Goal: Task Accomplishment & Management: Manage account settings

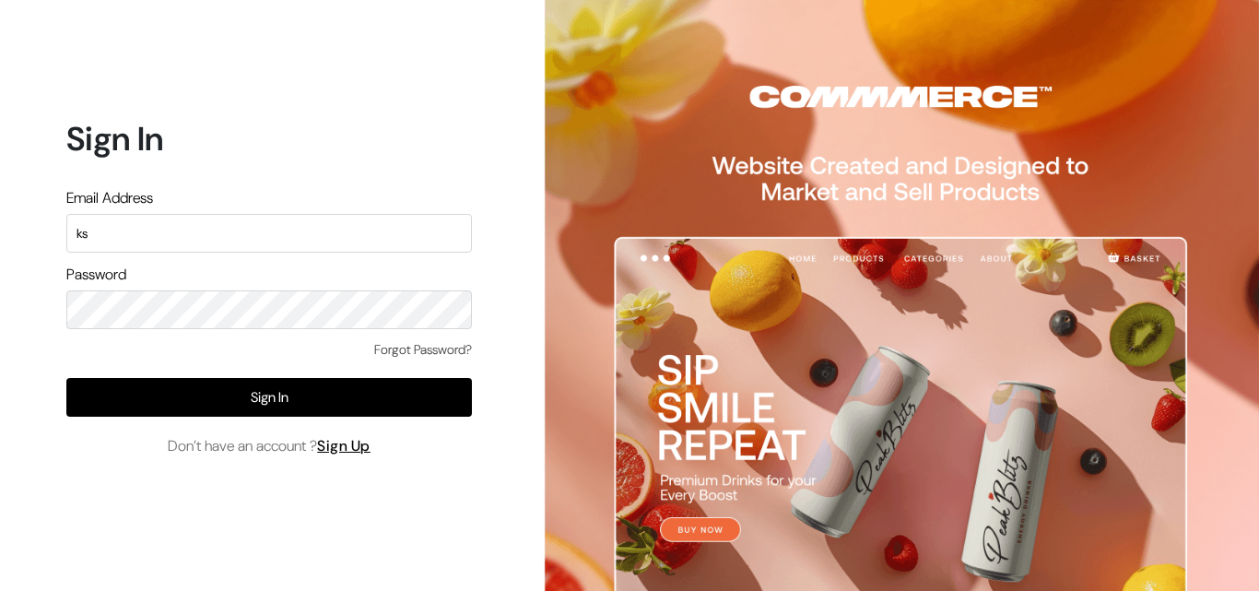
type input "k"
type input "upapdasarees999@gmail.com"
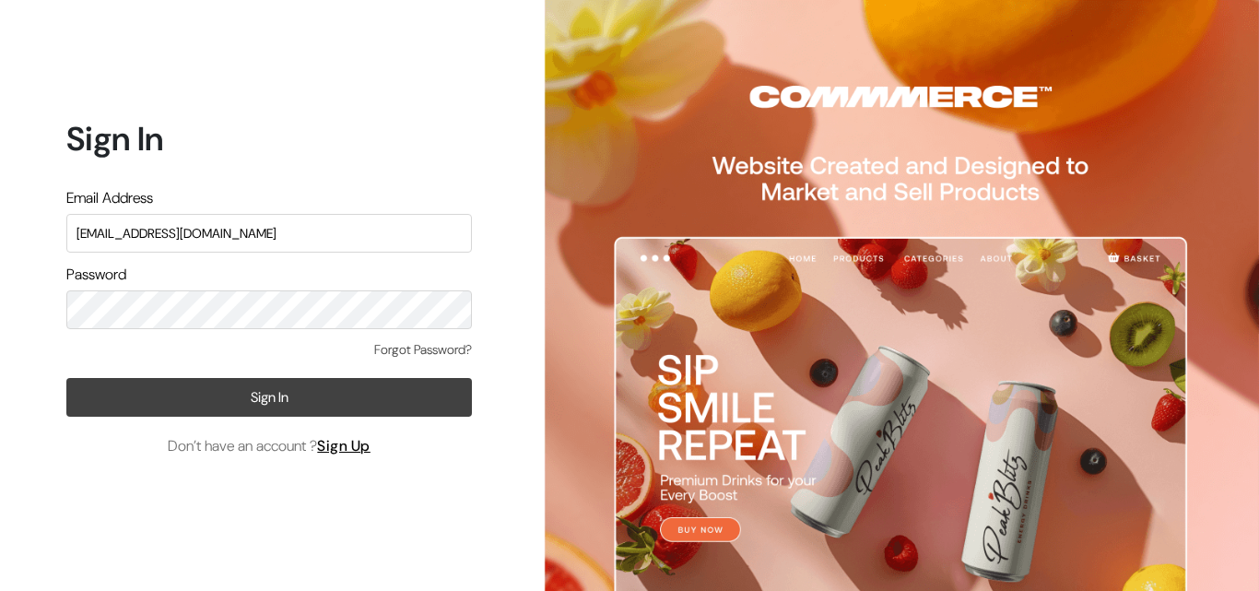
click at [294, 395] on button "Sign In" at bounding box center [269, 397] width 406 height 39
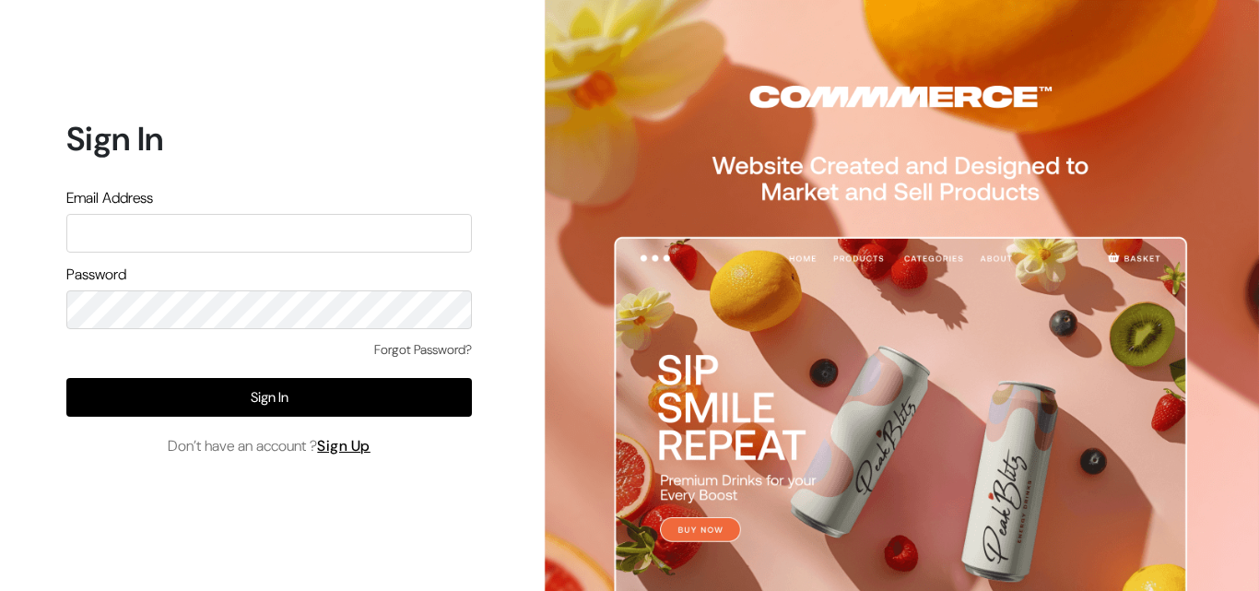
click at [132, 219] on input "text" at bounding box center [269, 233] width 406 height 39
type input "k"
type input "uppadasarees999@gmail.com"
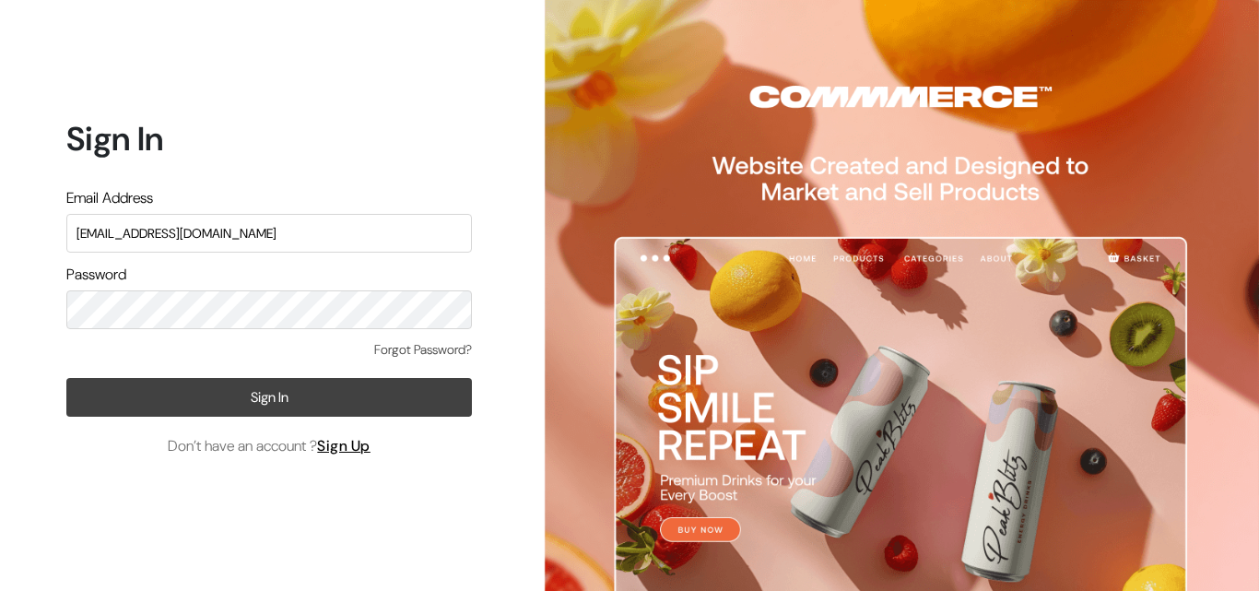
click at [230, 406] on button "Sign In" at bounding box center [269, 397] width 406 height 39
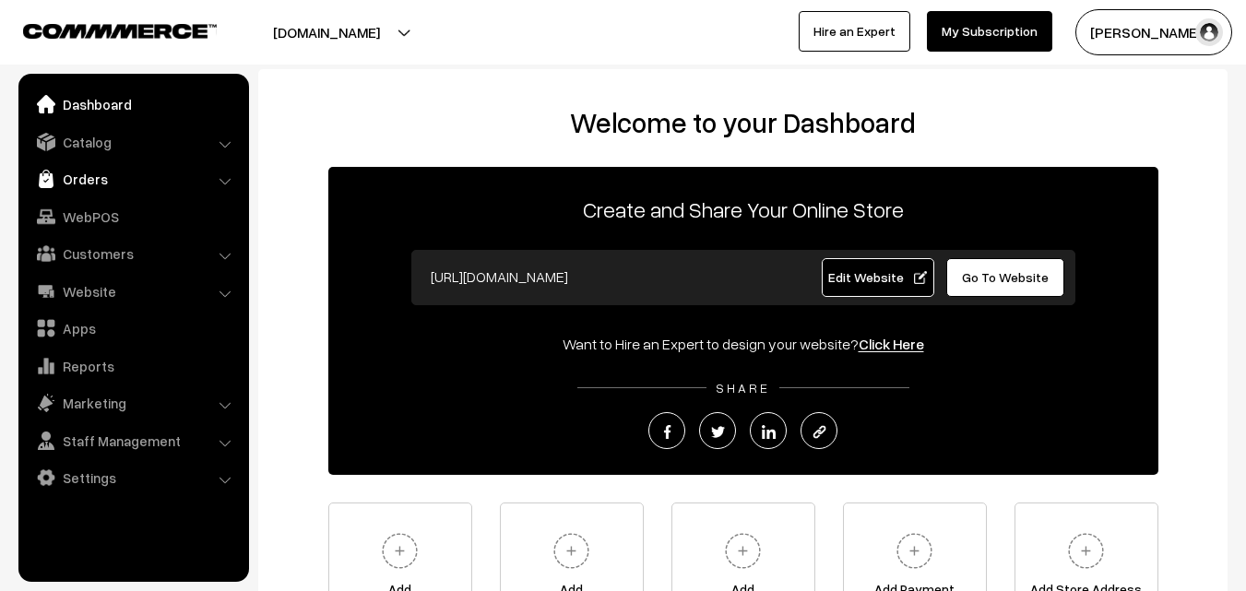
click at [86, 185] on link "Orders" at bounding box center [132, 178] width 219 height 33
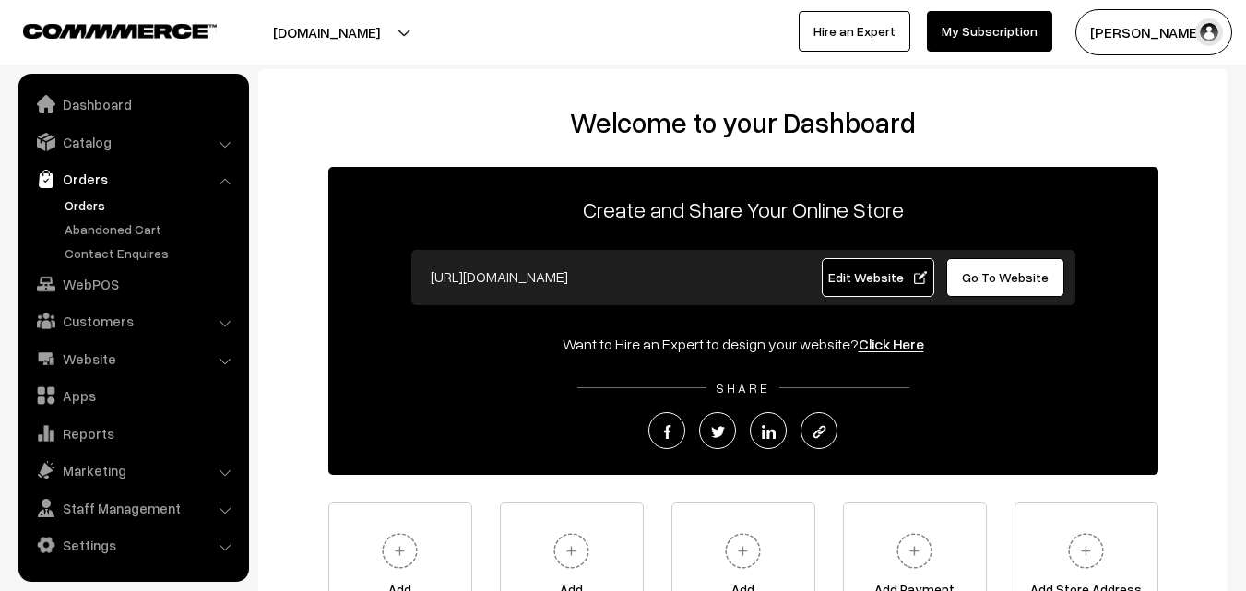
click at [84, 207] on link "Orders" at bounding box center [151, 204] width 183 height 19
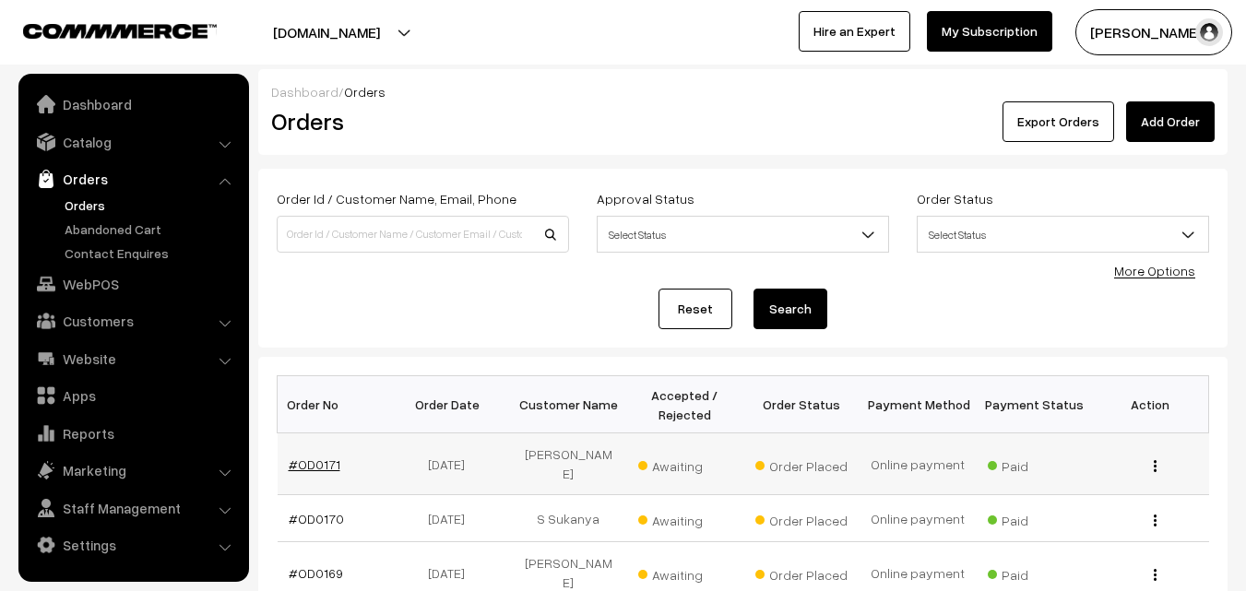
click at [311, 456] on link "#OD0171" at bounding box center [315, 464] width 52 height 16
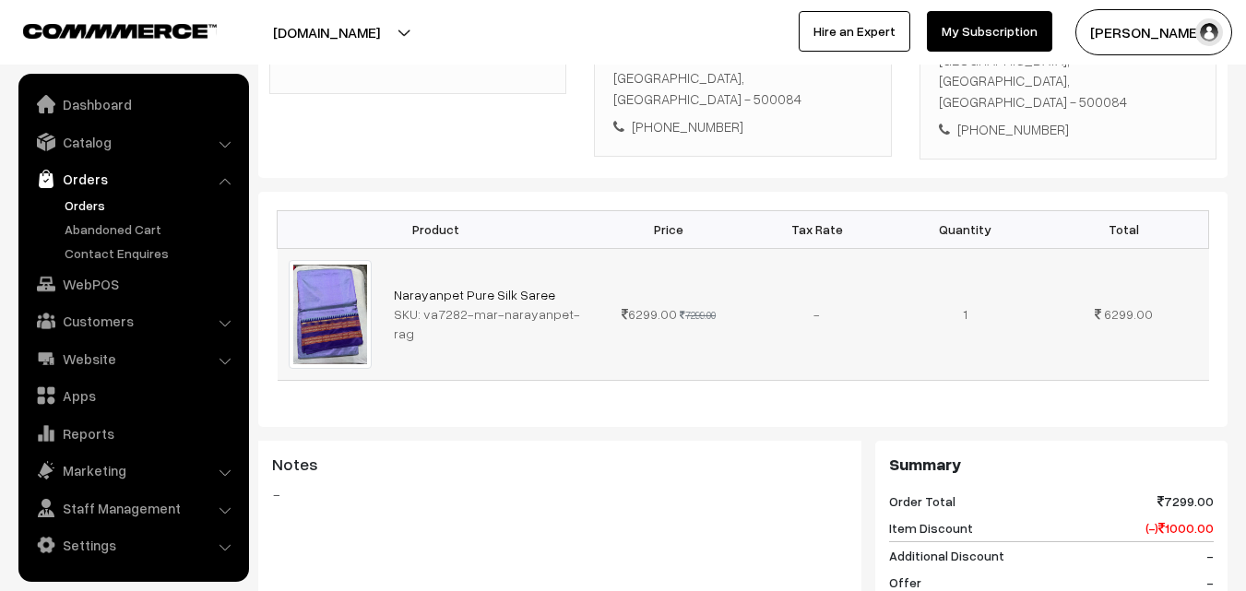
scroll to position [461, 0]
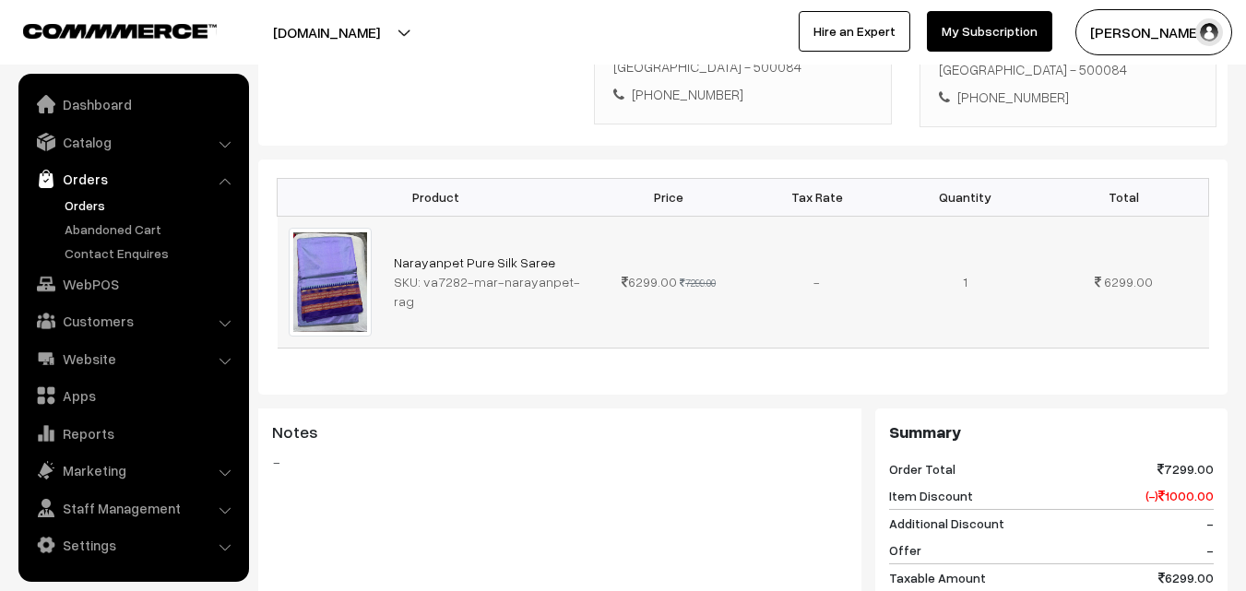
drag, startPoint x: 420, startPoint y: 254, endPoint x: 578, endPoint y: 252, distance: 157.7
click at [578, 272] on div "SKU: va7282-mar-narayanpet-rag" at bounding box center [489, 291] width 190 height 39
copy div "va7282-[PERSON_NAME]-rag"
click at [89, 143] on link "Catalog" at bounding box center [132, 141] width 219 height 33
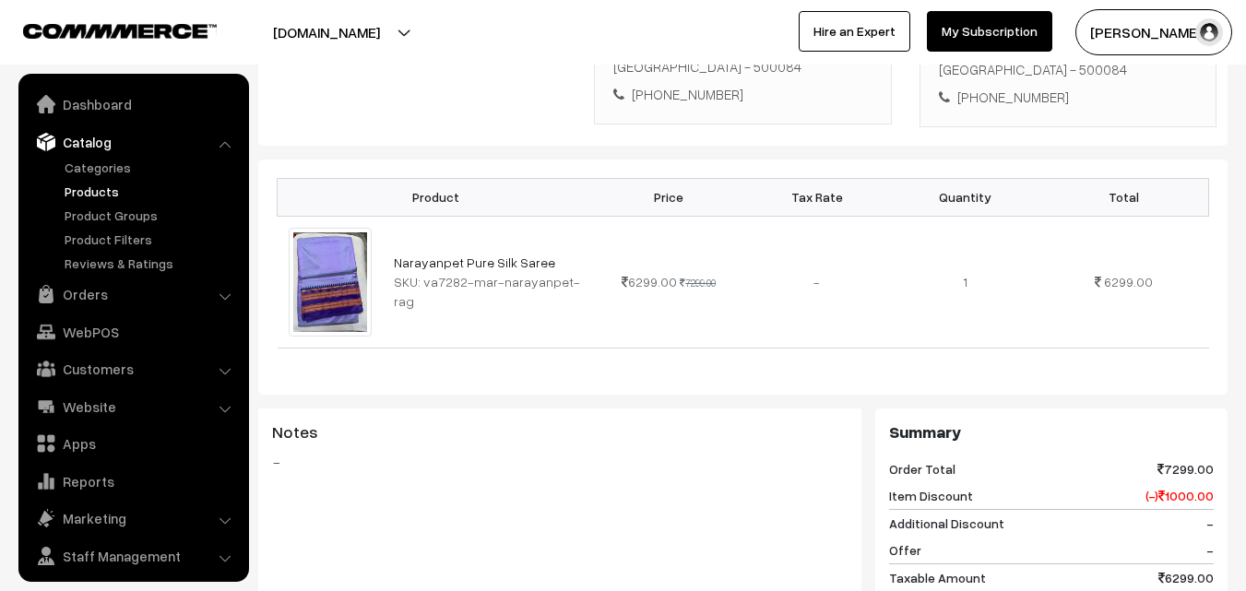
click at [101, 189] on link "Products" at bounding box center [151, 191] width 183 height 19
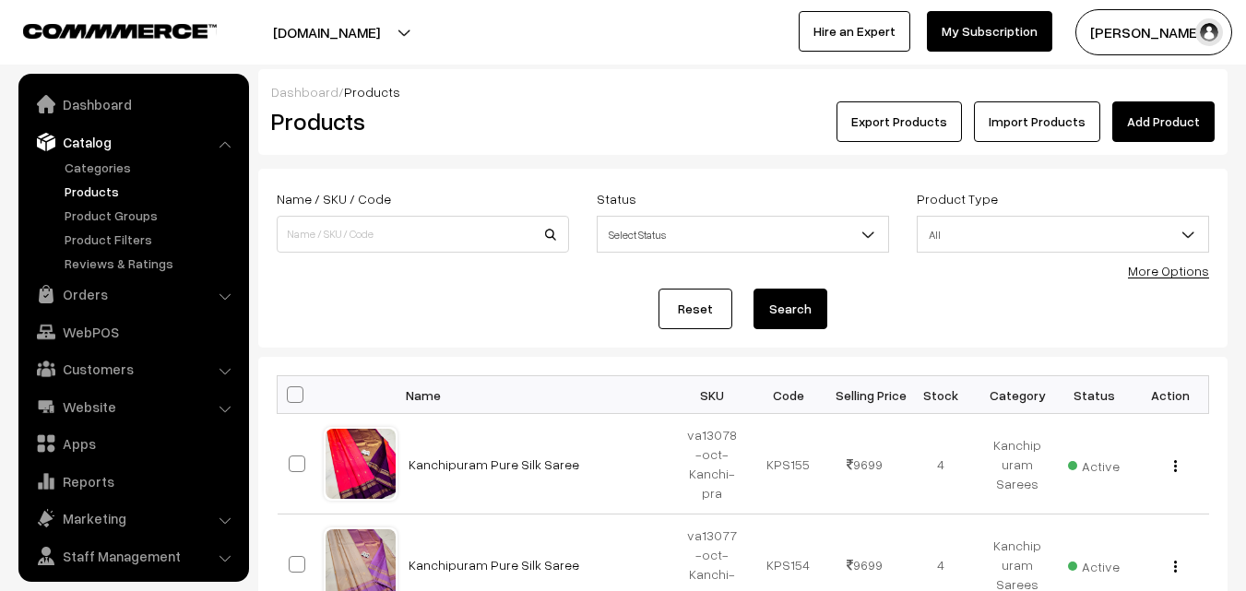
scroll to position [46, 0]
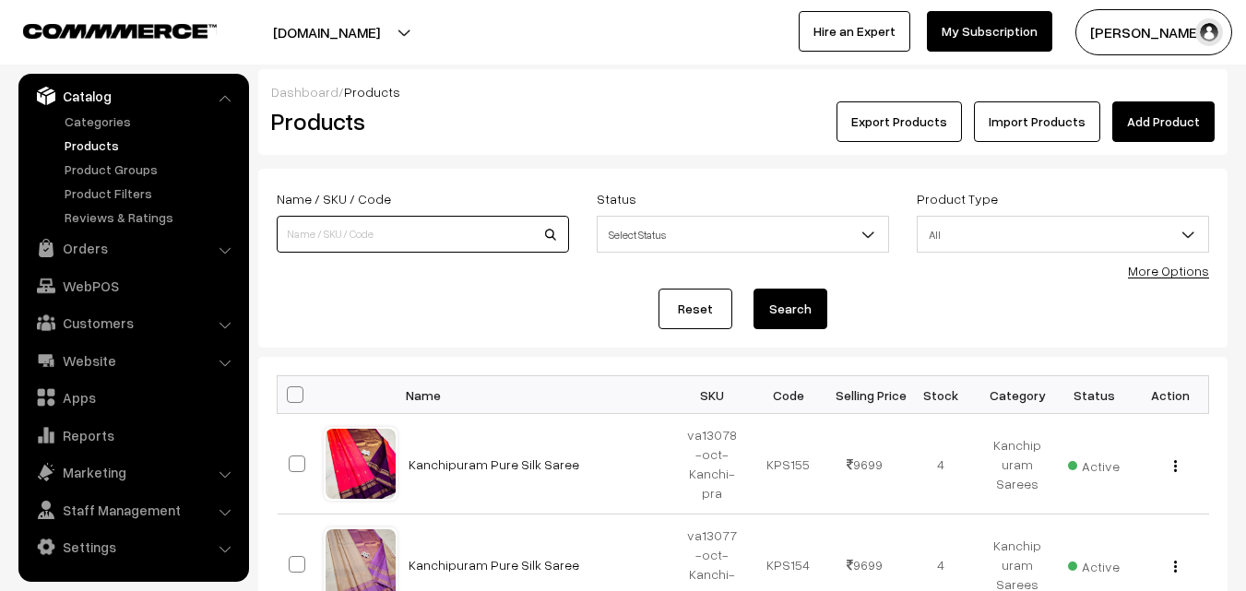
paste input "va7282-[PERSON_NAME]-rag"
type input "va7282-[PERSON_NAME]-rag"
click at [807, 307] on button "Search" at bounding box center [790, 309] width 74 height 41
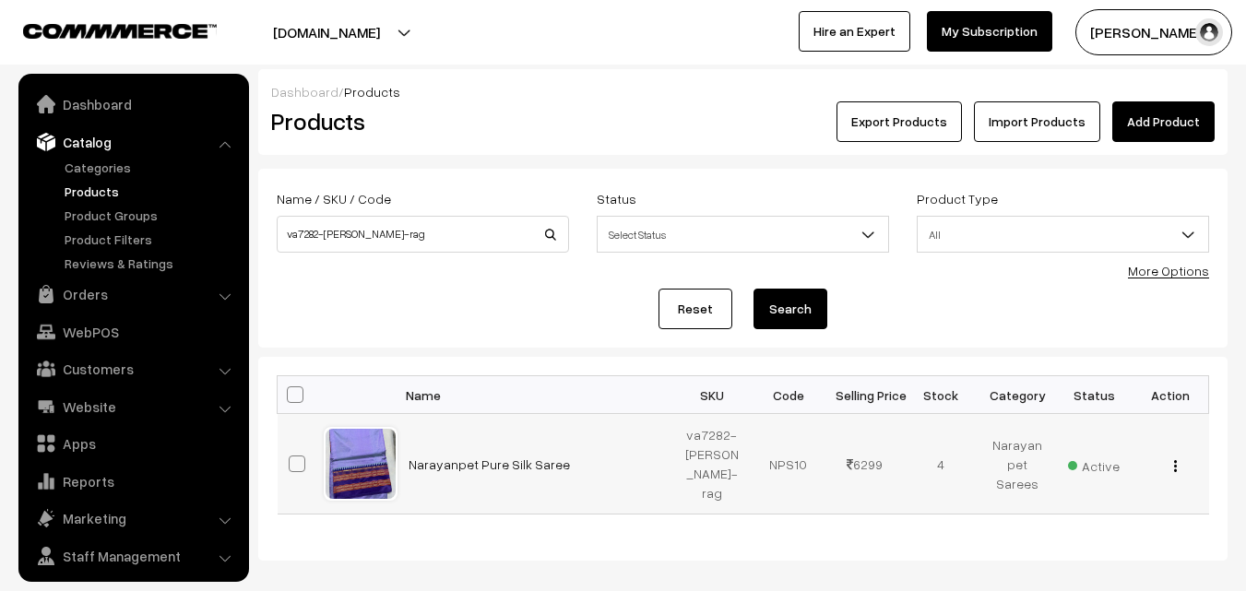
scroll to position [46, 0]
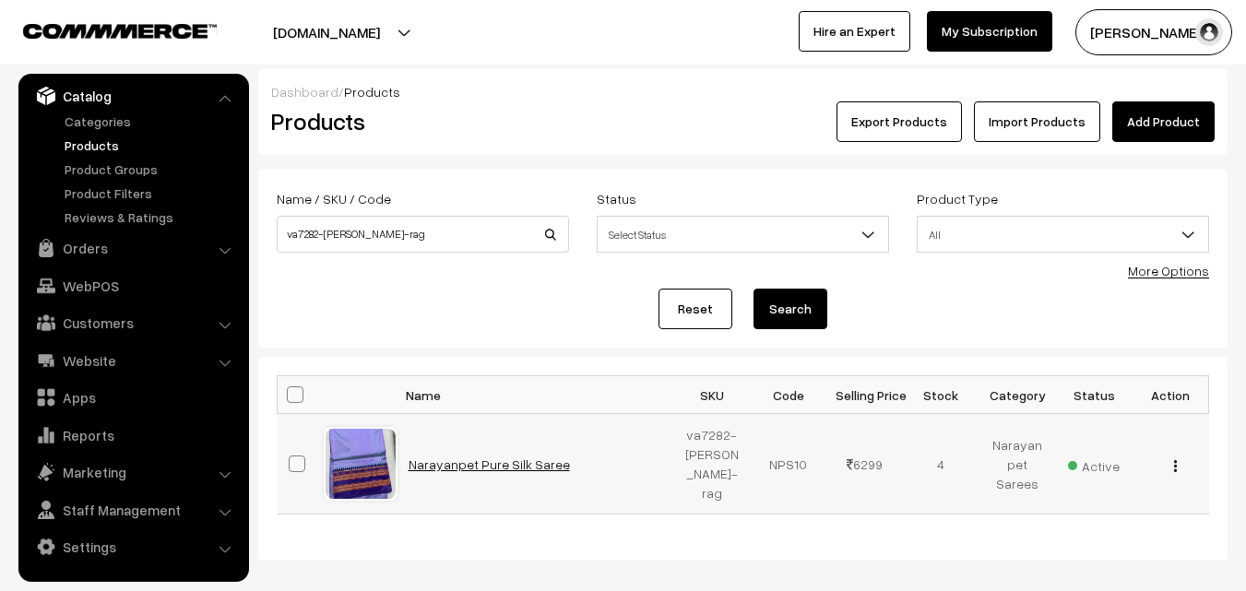
click at [489, 466] on link "Narayanpet Pure Silk Saree" at bounding box center [488, 464] width 161 height 16
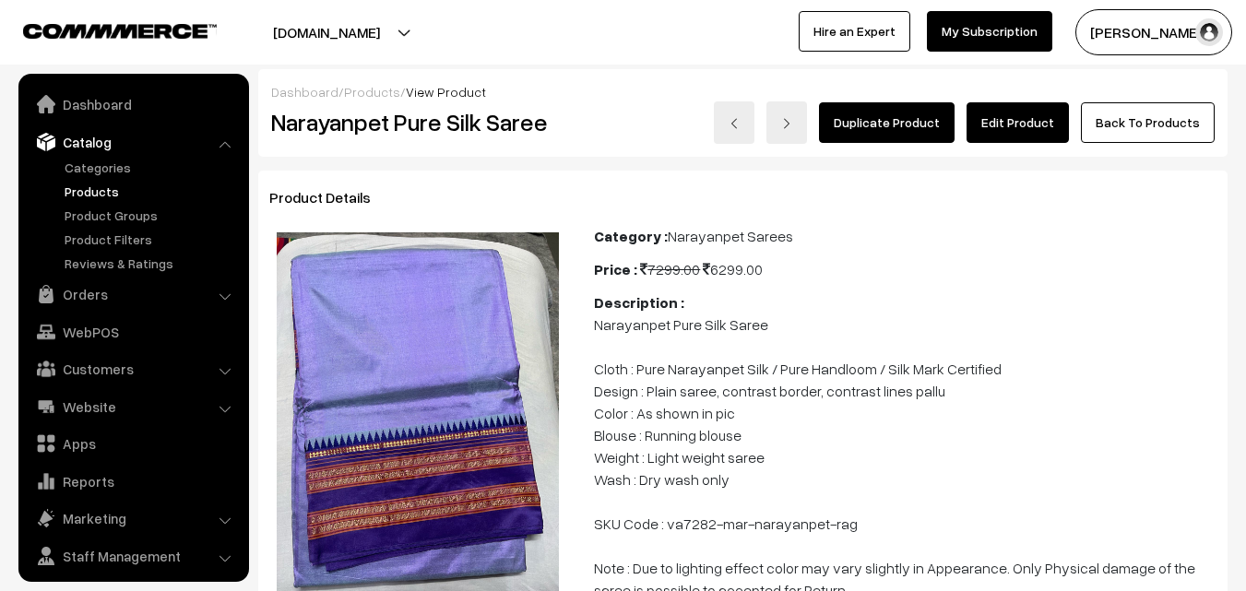
scroll to position [46, 0]
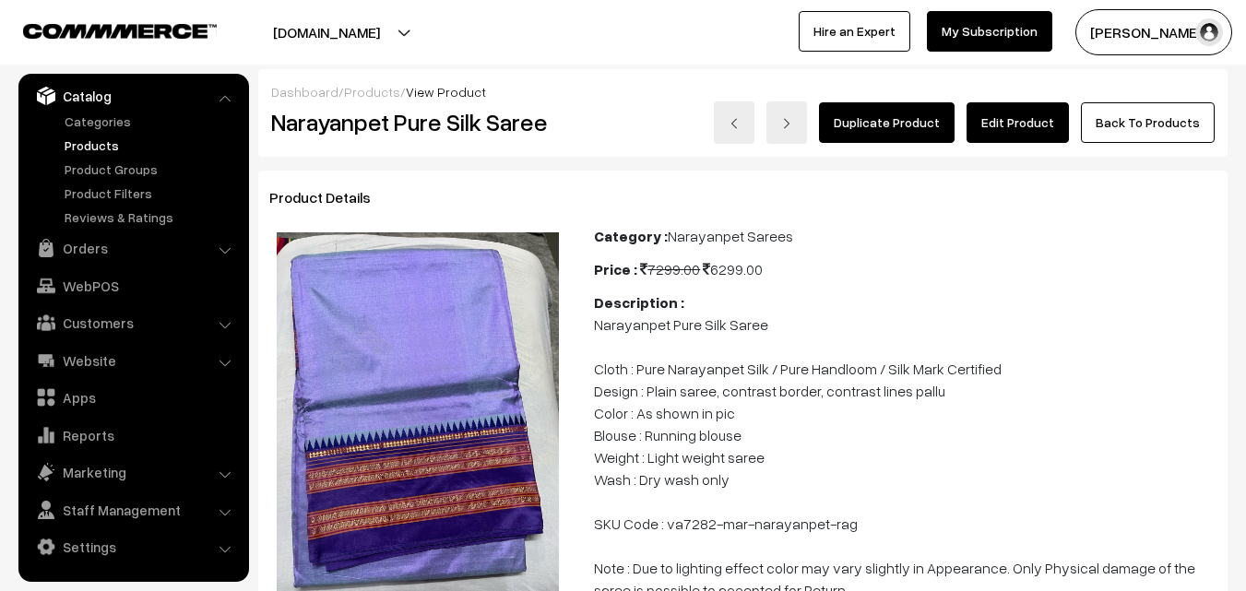
click at [1030, 109] on link "Edit Product" at bounding box center [1017, 122] width 102 height 41
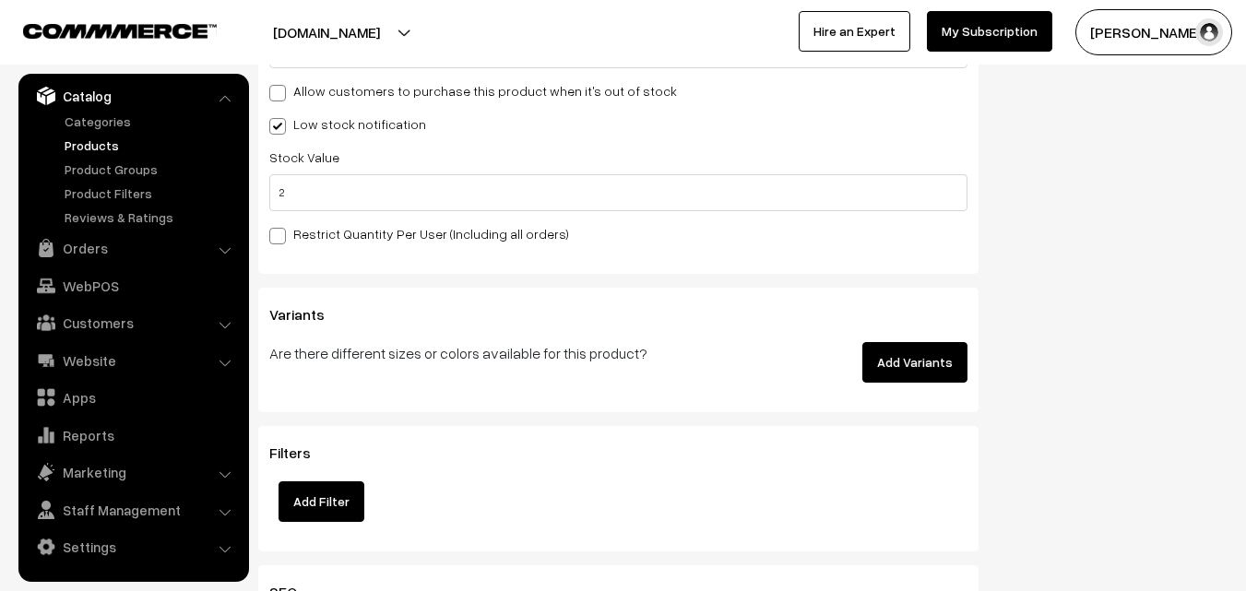
scroll to position [1970, 0]
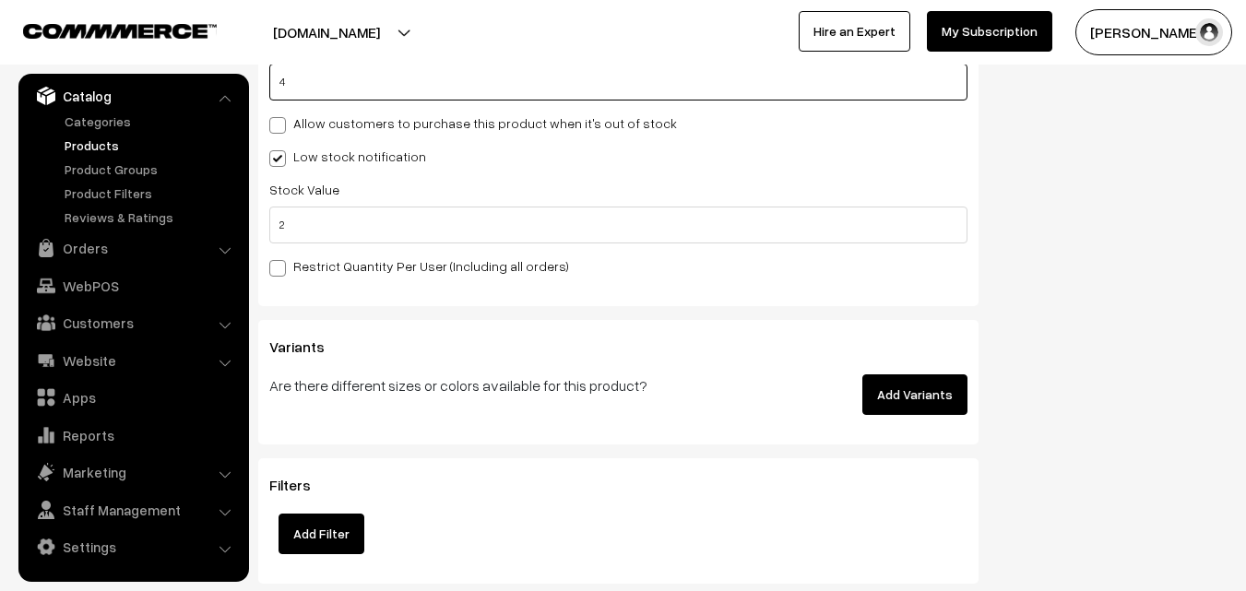
drag, startPoint x: 296, startPoint y: 86, endPoint x: 262, endPoint y: 86, distance: 34.1
click at [262, 86] on div "Inventory Inventory Tracking Condition Don't track inventory Track product's in…" at bounding box center [618, 105] width 720 height 402
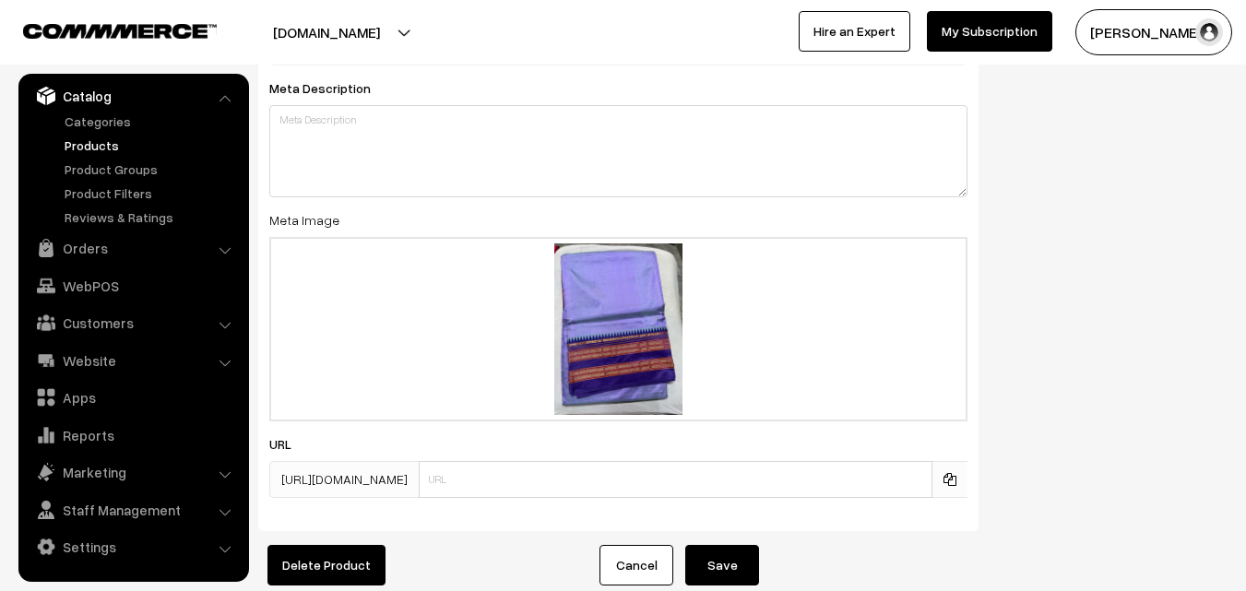
scroll to position [2851, 0]
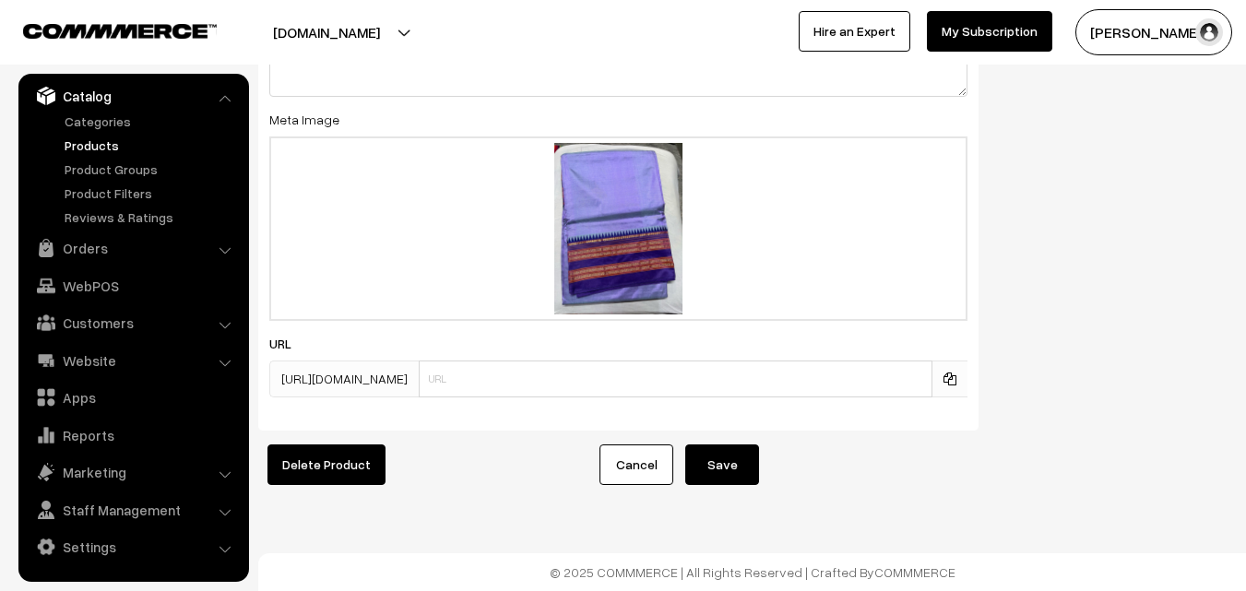
type input "0"
click at [725, 455] on button "Save" at bounding box center [722, 464] width 74 height 41
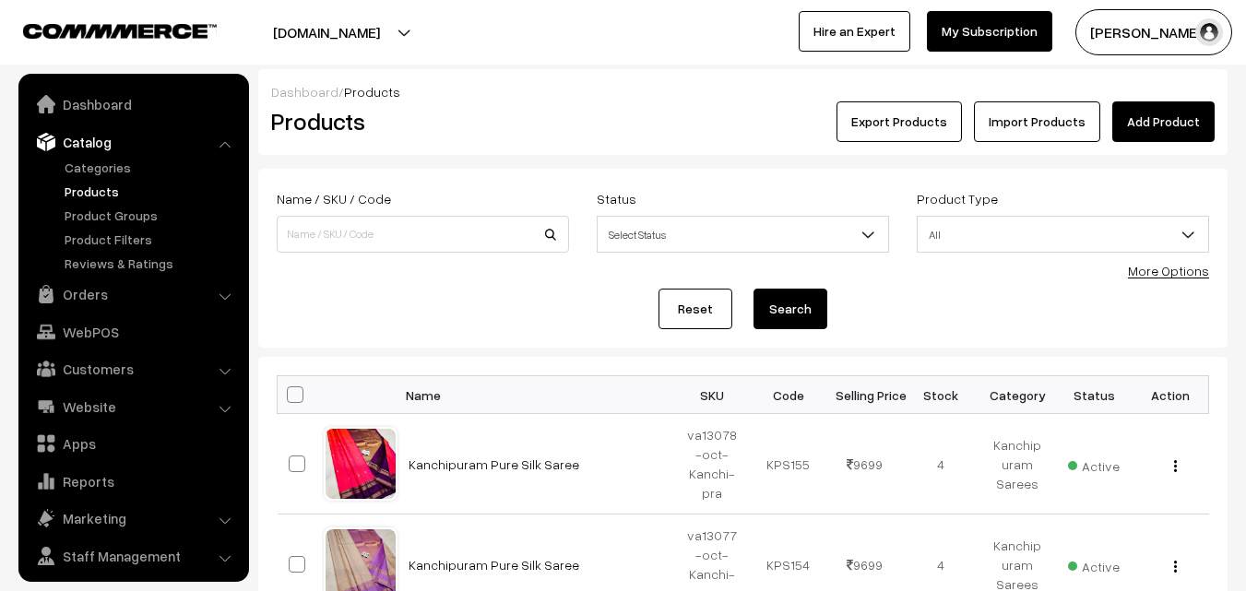
scroll to position [46, 0]
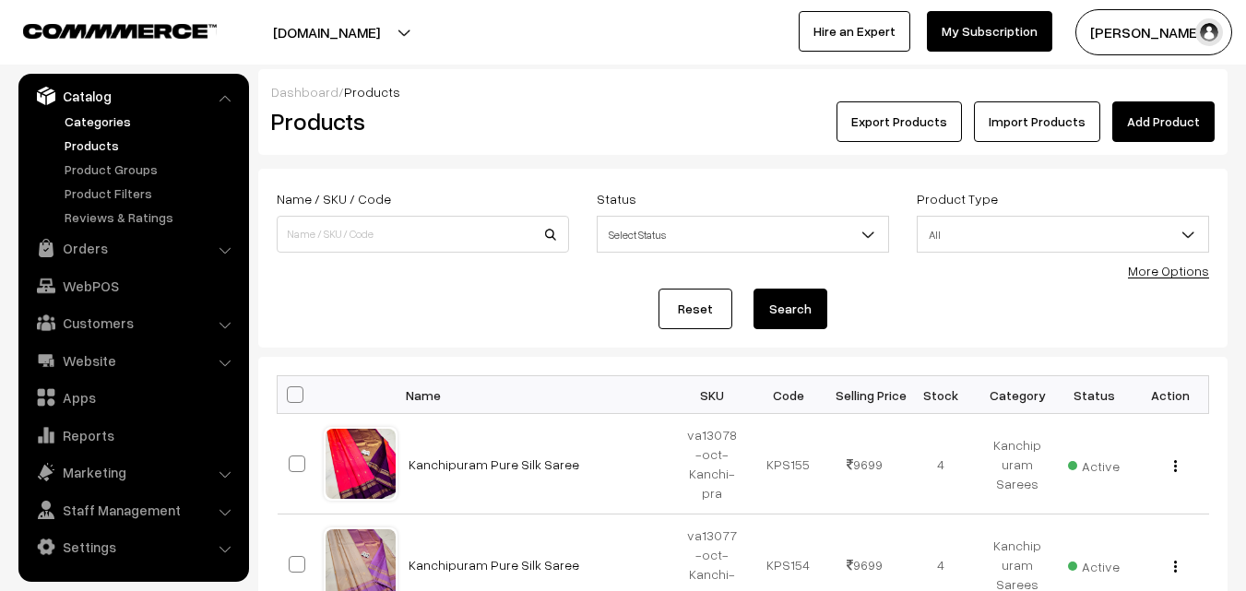
click at [102, 119] on link "Categories" at bounding box center [151, 121] width 183 height 19
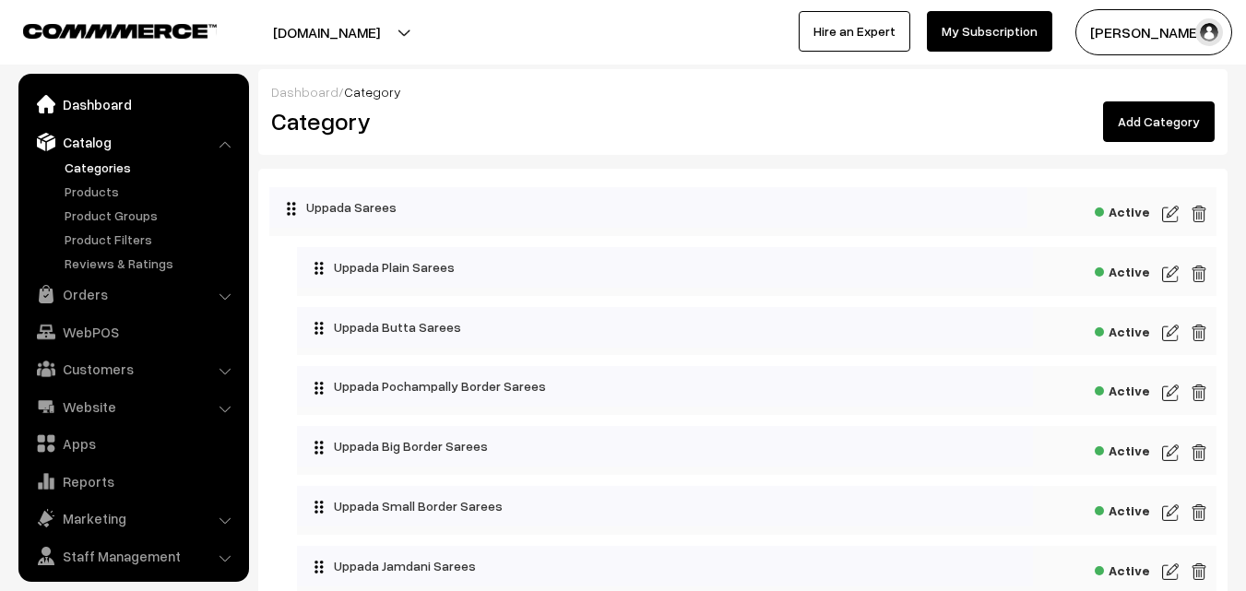
click at [101, 110] on link "Dashboard" at bounding box center [132, 104] width 219 height 33
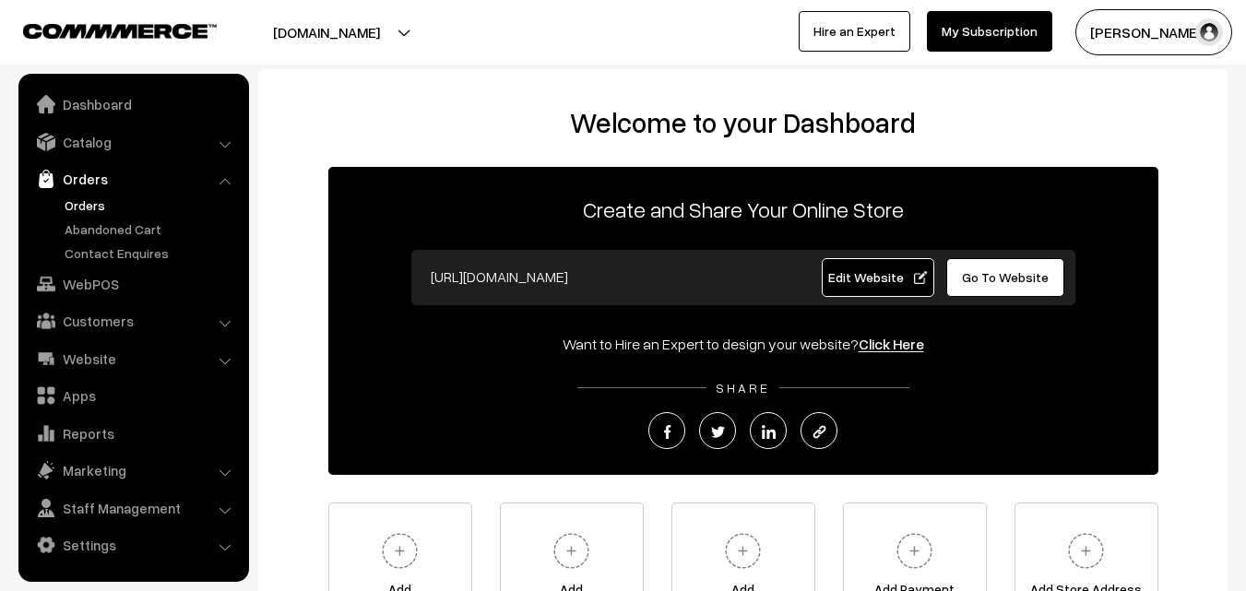
click at [82, 204] on link "Orders" at bounding box center [151, 204] width 183 height 19
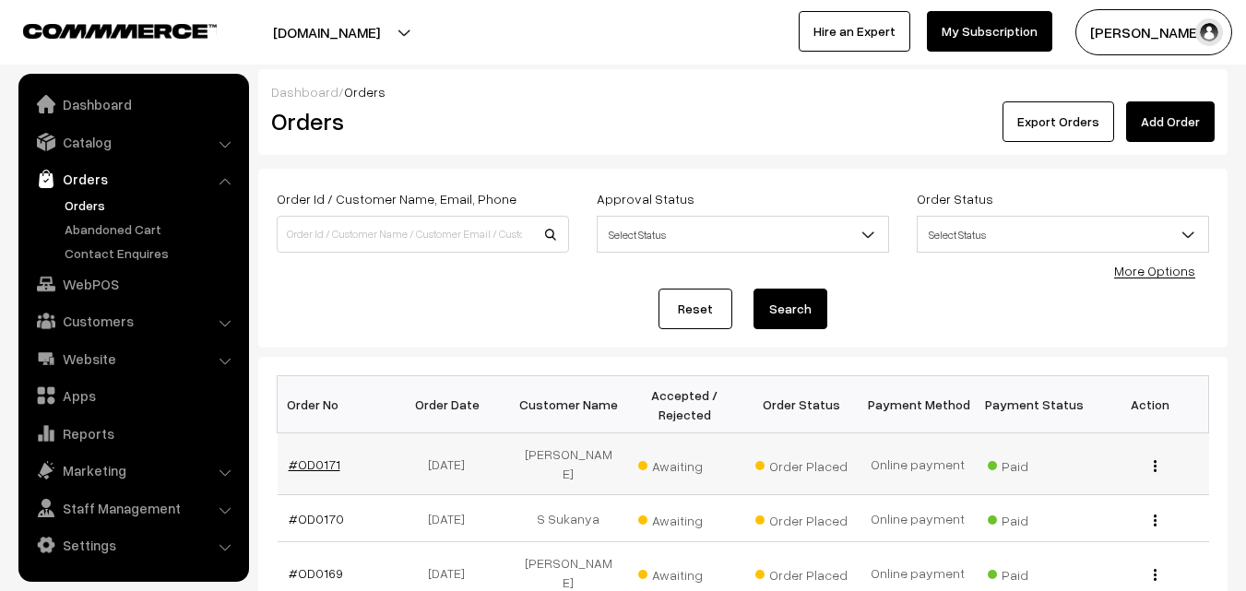
click at [315, 456] on link "#OD0171" at bounding box center [315, 464] width 52 height 16
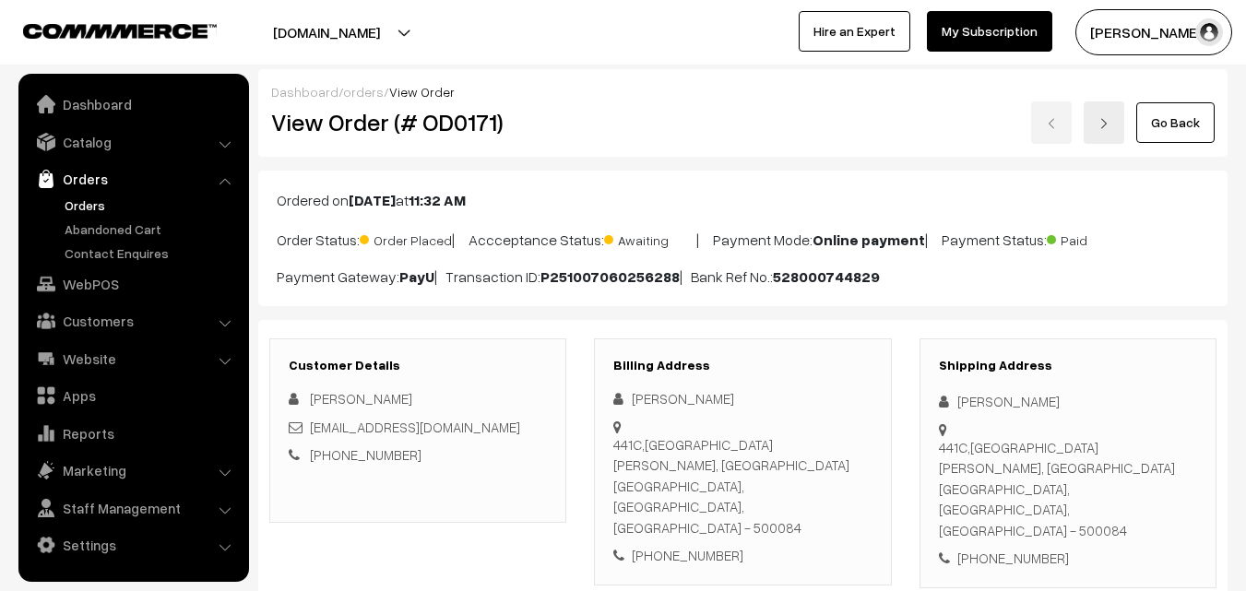
scroll to position [277, 0]
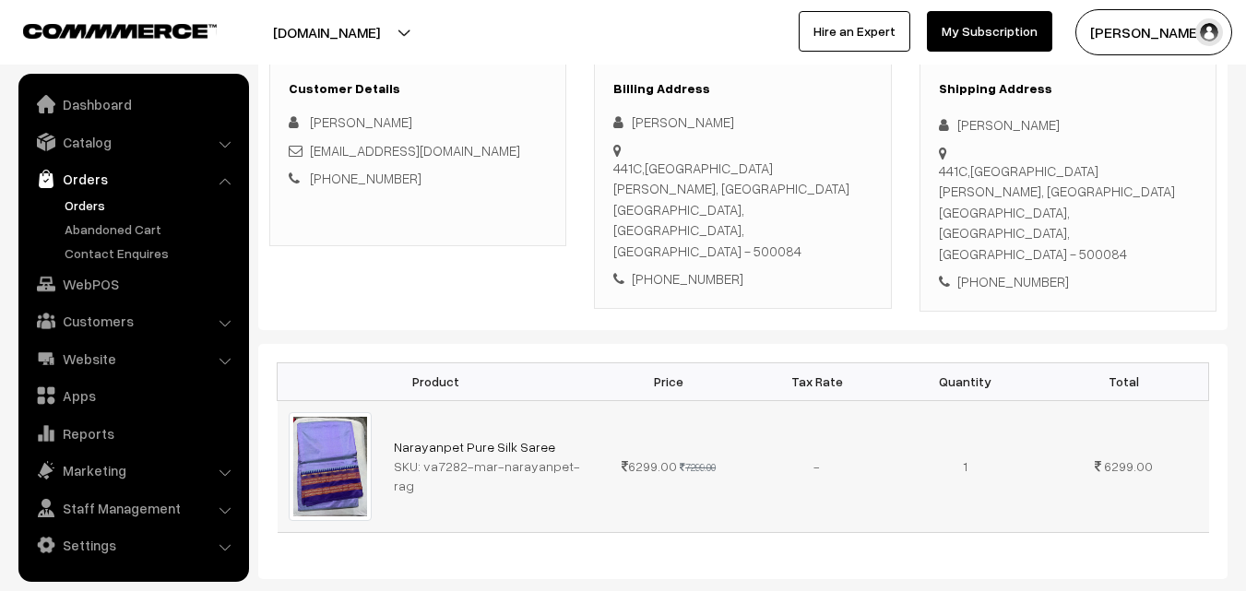
click at [423, 456] on div "SKU: va7282-mar-narayanpet-rag" at bounding box center [489, 475] width 190 height 39
drag, startPoint x: 421, startPoint y: 436, endPoint x: 586, endPoint y: 438, distance: 165.1
click at [586, 438] on td "Narayanpet Pure Silk Saree SKU: va7282-mar-narayanpet-rag" at bounding box center [489, 466] width 212 height 132
copy div "va7282-[PERSON_NAME]-rag"
click at [84, 152] on link "Catalog" at bounding box center [132, 141] width 219 height 33
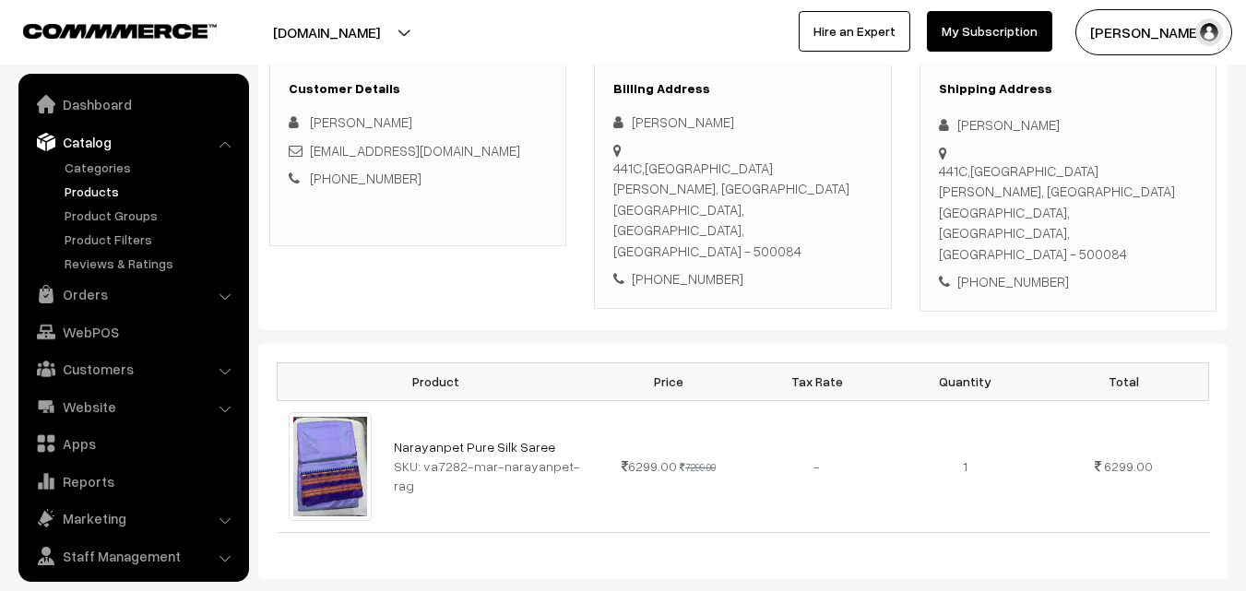
click at [97, 193] on link "Products" at bounding box center [151, 191] width 183 height 19
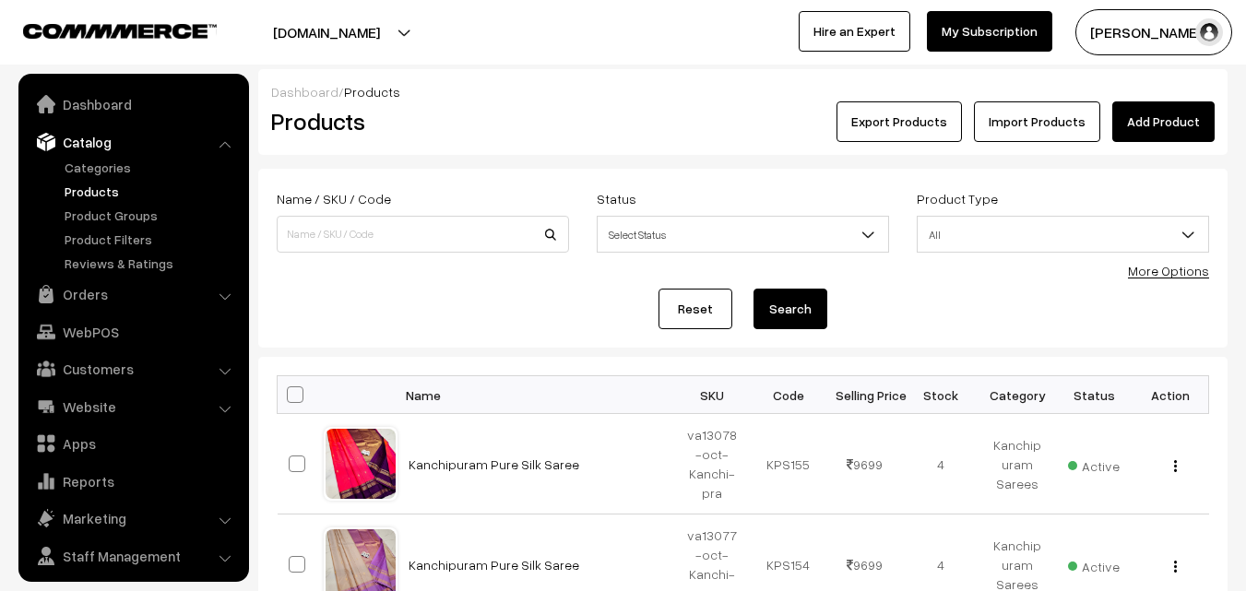
scroll to position [46, 0]
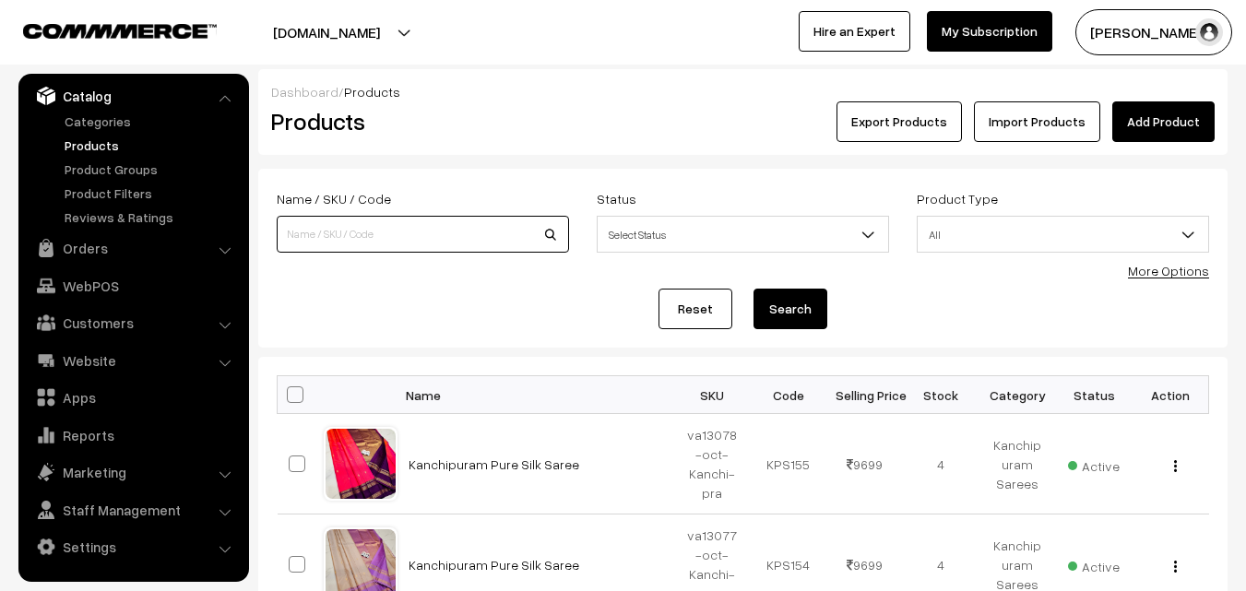
paste input "va7282-mar-narayanpet-rag"
type input "va7282-mar-narayanpet-rag"
click at [791, 309] on button "Search" at bounding box center [790, 309] width 74 height 41
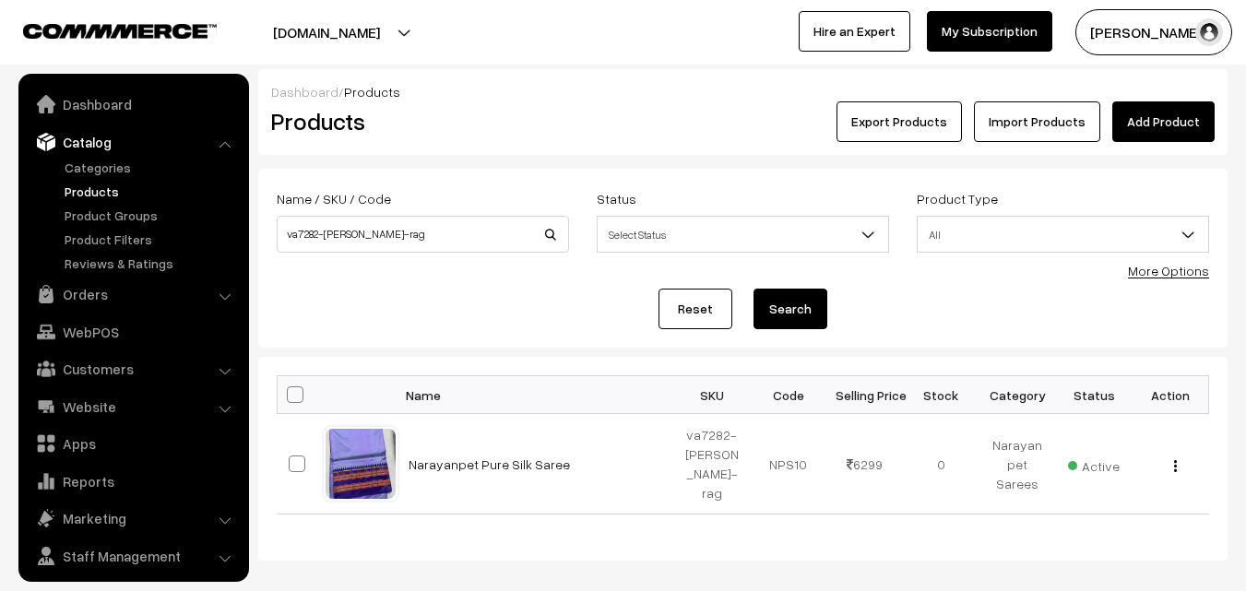
scroll to position [46, 0]
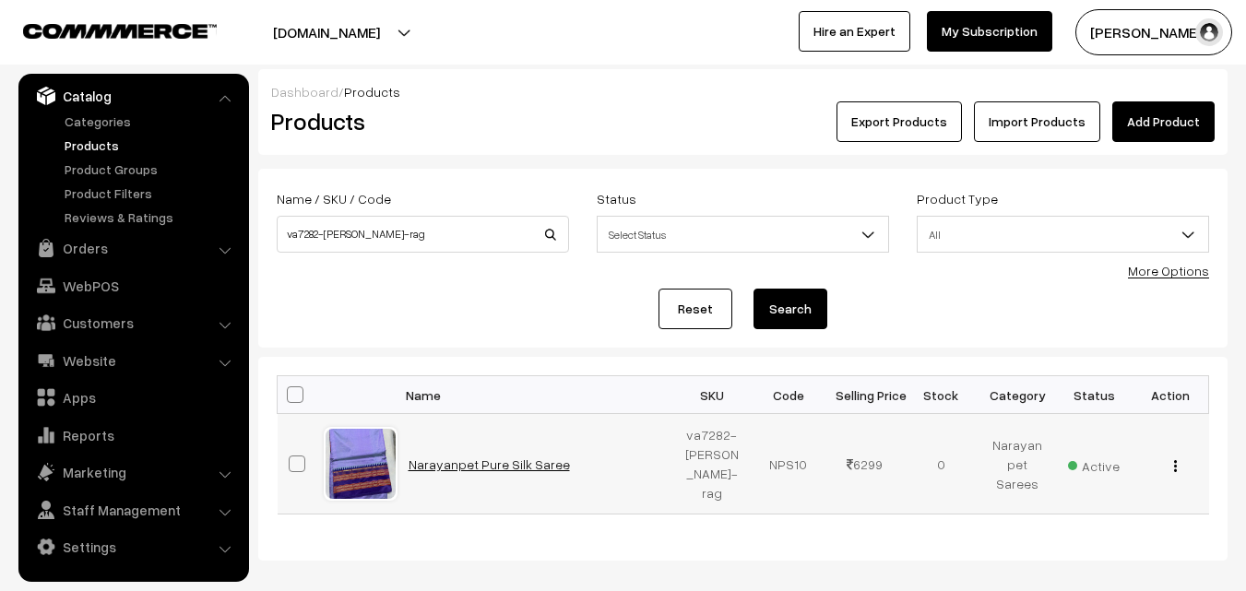
click at [481, 467] on link "Narayanpet Pure Silk Saree" at bounding box center [488, 464] width 161 height 16
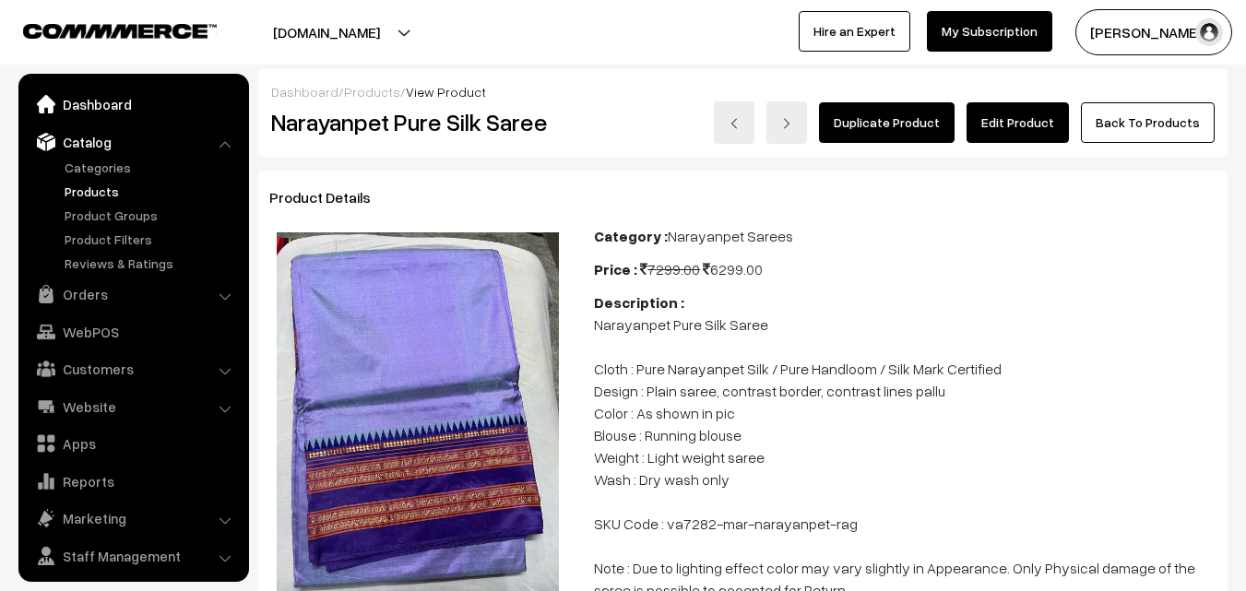
click at [77, 106] on link "Dashboard" at bounding box center [132, 104] width 219 height 33
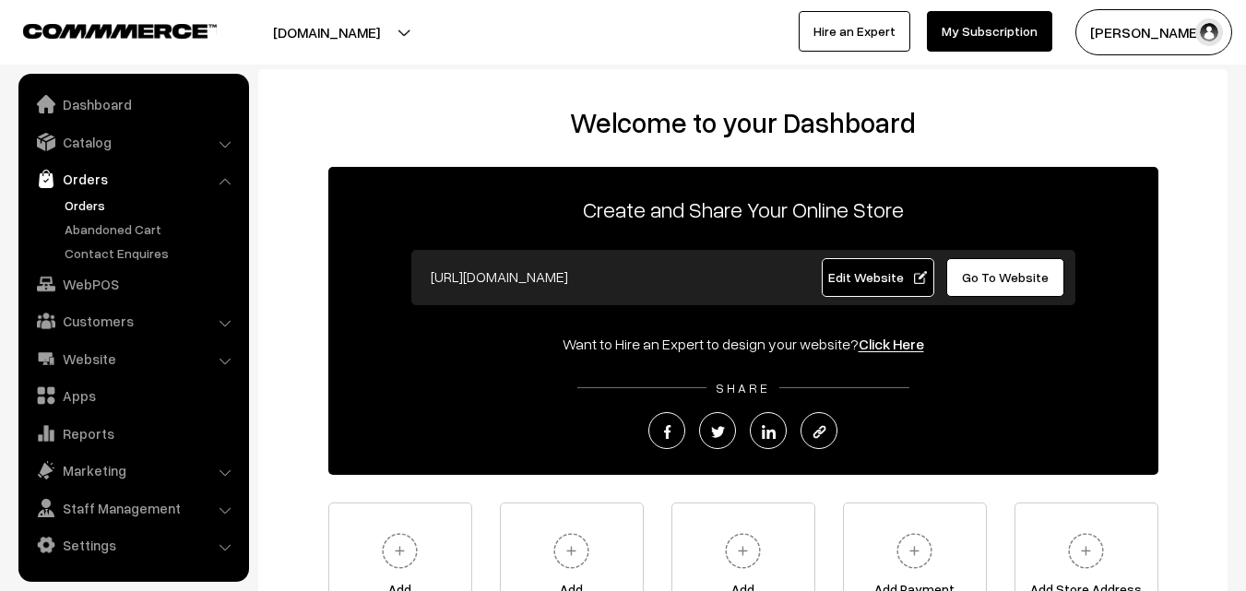
click at [82, 200] on link "Orders" at bounding box center [151, 204] width 183 height 19
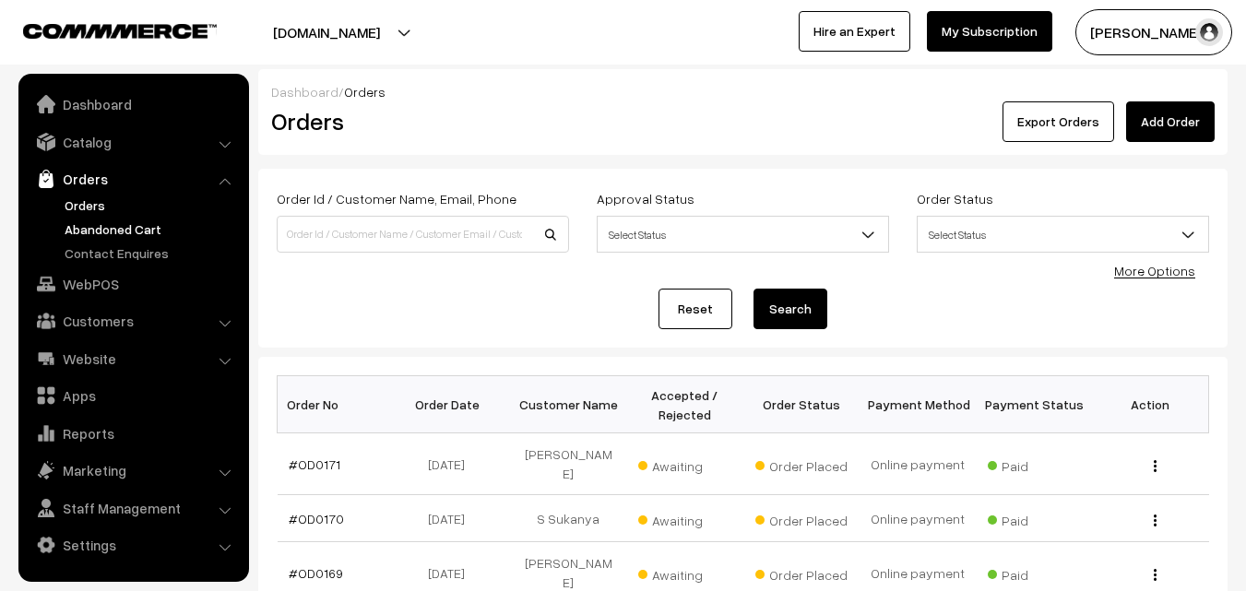
click at [89, 223] on link "Abandoned Cart" at bounding box center [151, 228] width 183 height 19
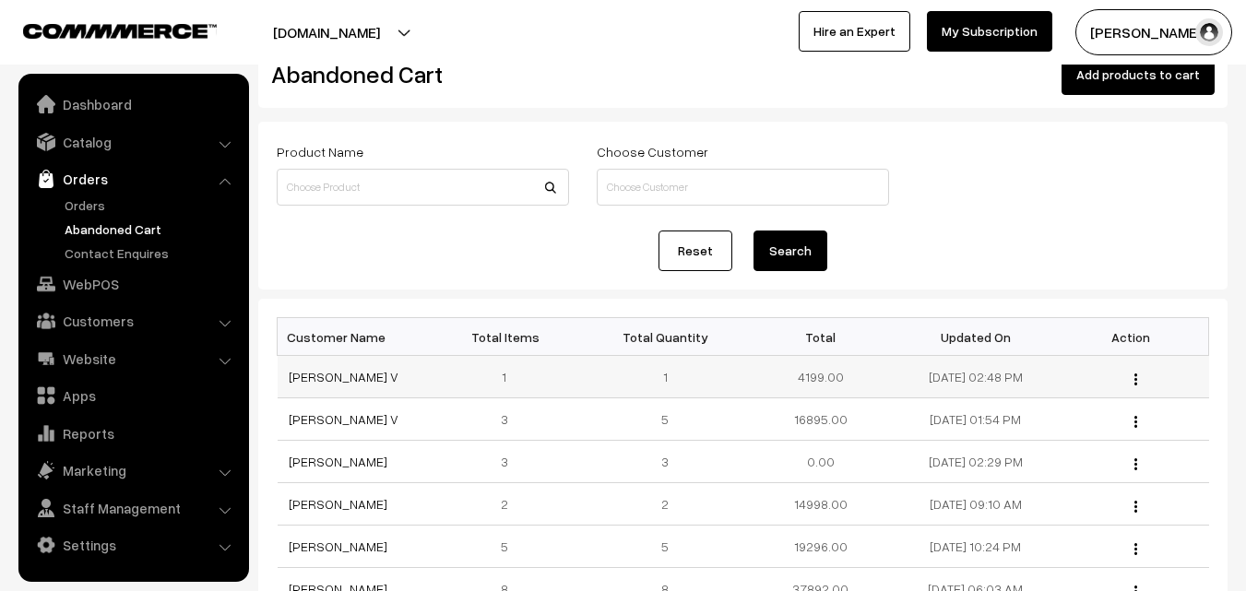
scroll to position [92, 0]
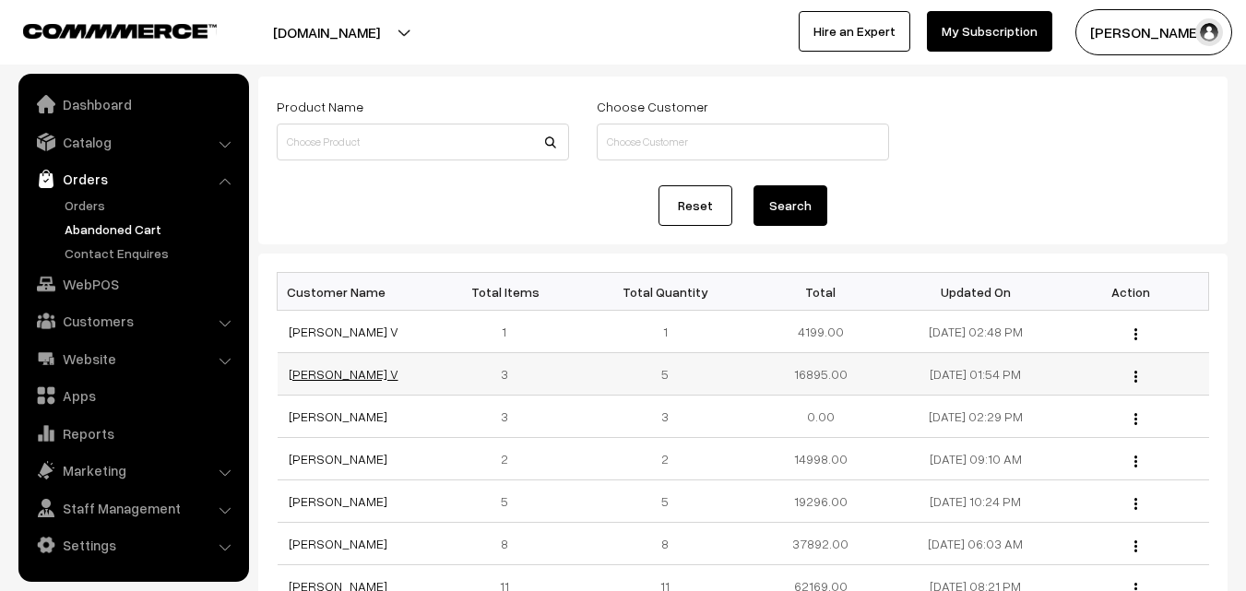
click at [312, 372] on link "[PERSON_NAME] V" at bounding box center [344, 374] width 110 height 16
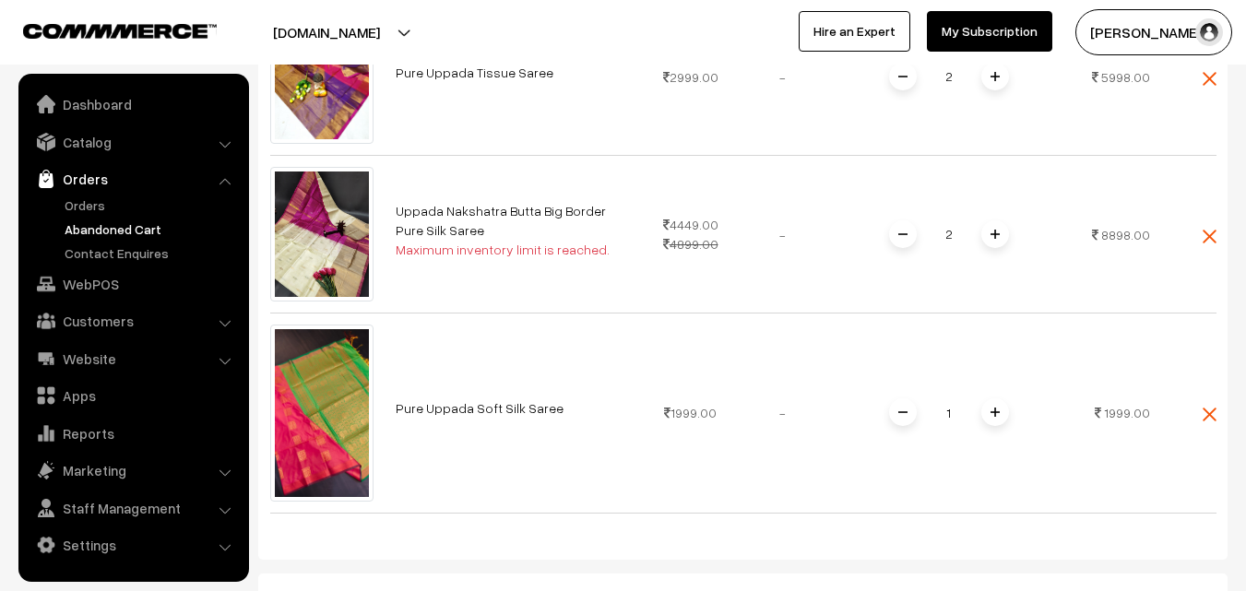
scroll to position [461, 0]
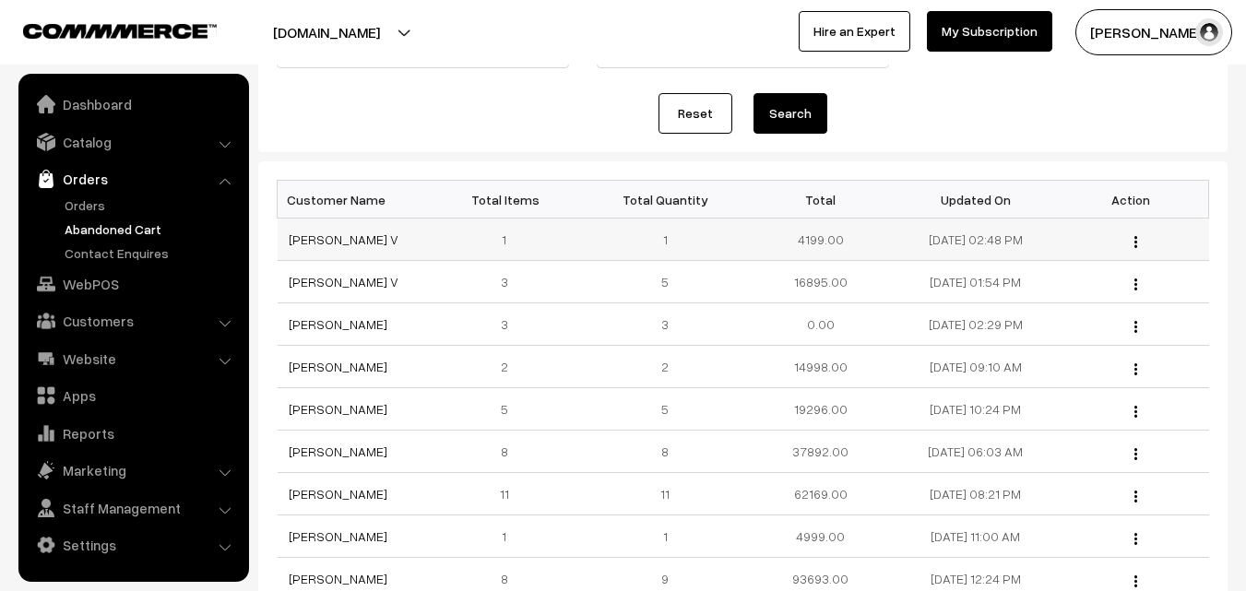
scroll to position [92, 0]
